Goal: Find specific page/section: Find specific page/section

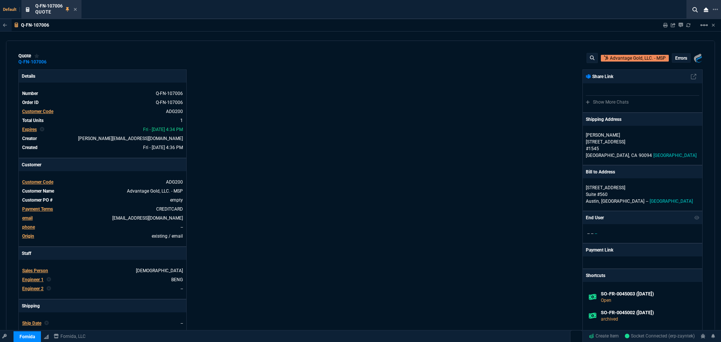
scroll to position [63, 0]
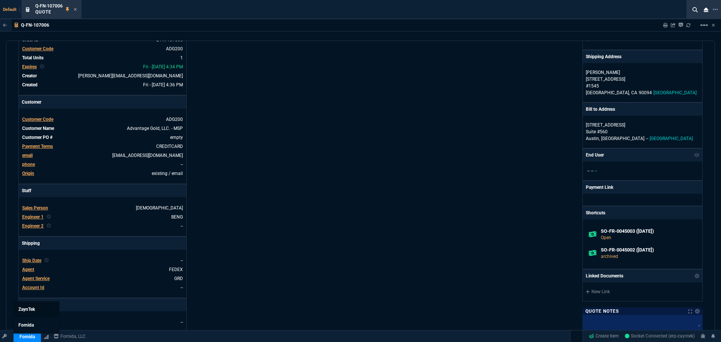
click at [26, 309] on span "ZaynTek" at bounding box center [26, 309] width 17 height 5
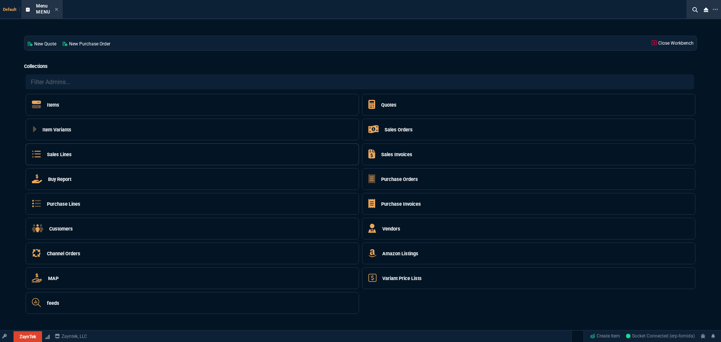
click at [69, 150] on div "Sales Lines" at bounding box center [52, 154] width 40 height 12
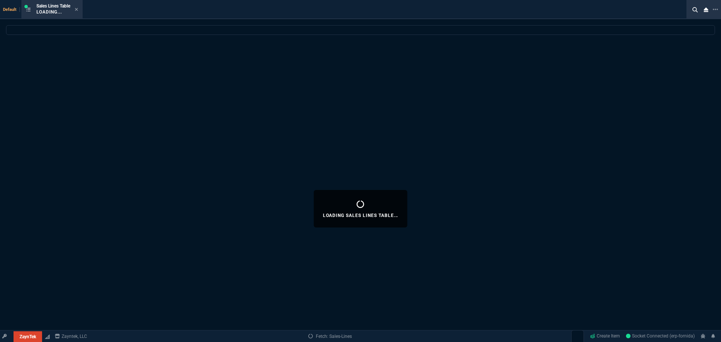
select select
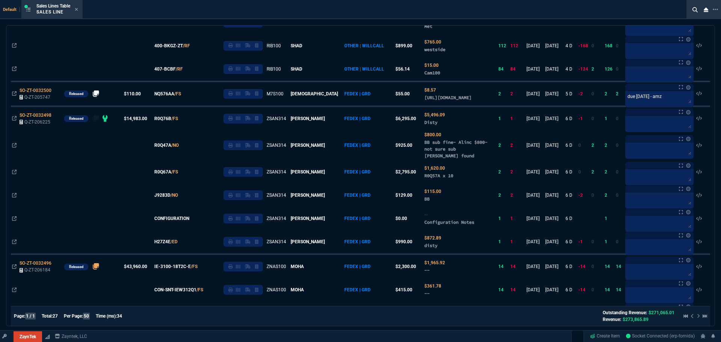
scroll to position [249, 0]
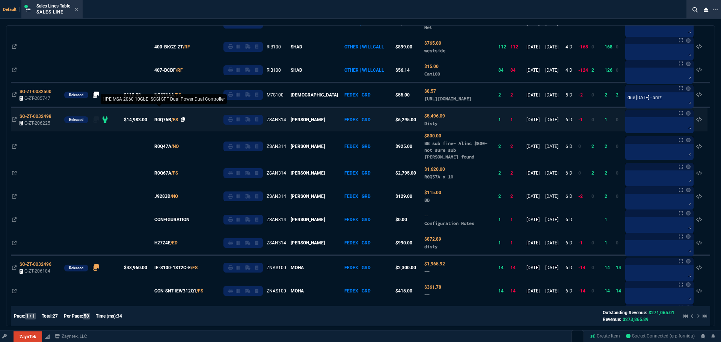
click at [185, 122] on icon at bounding box center [183, 119] width 4 height 5
click at [167, 123] on span "R0Q76B" at bounding box center [162, 119] width 17 height 7
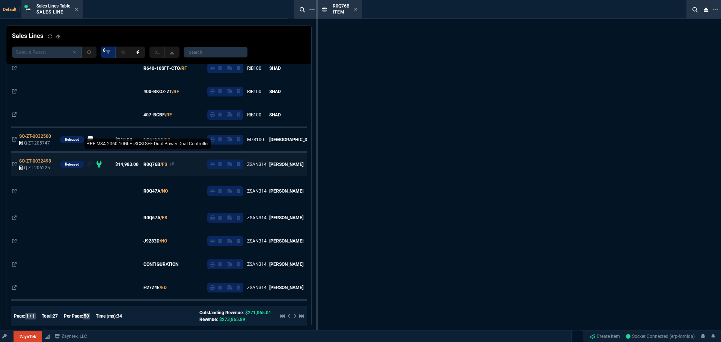
scroll to position [293, 0]
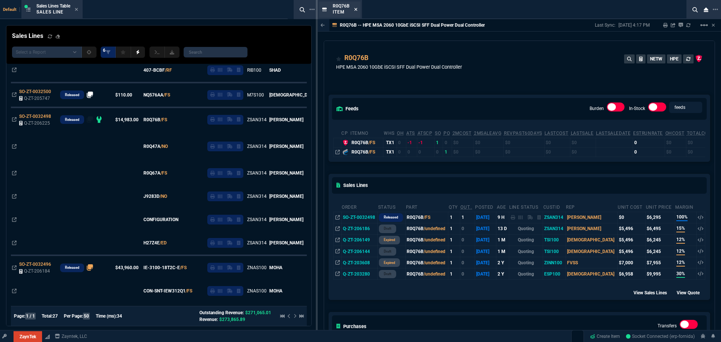
click at [355, 11] on icon at bounding box center [355, 9] width 3 height 5
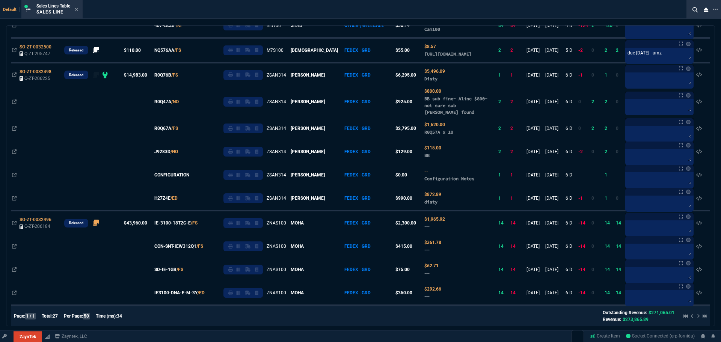
scroll to position [249, 0]
